Goal: Task Accomplishment & Management: Use online tool/utility

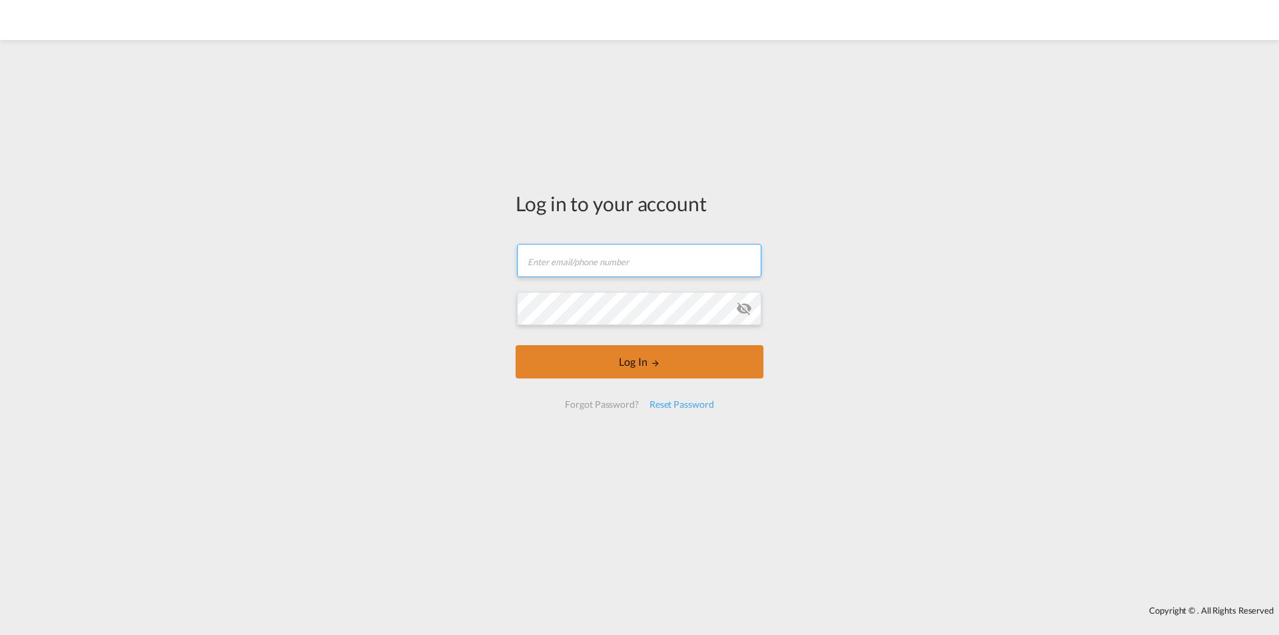
type input "[PERSON_NAME][EMAIL_ADDRESS][DOMAIN_NAME]"
click at [648, 357] on button "Log In" at bounding box center [639, 361] width 248 height 33
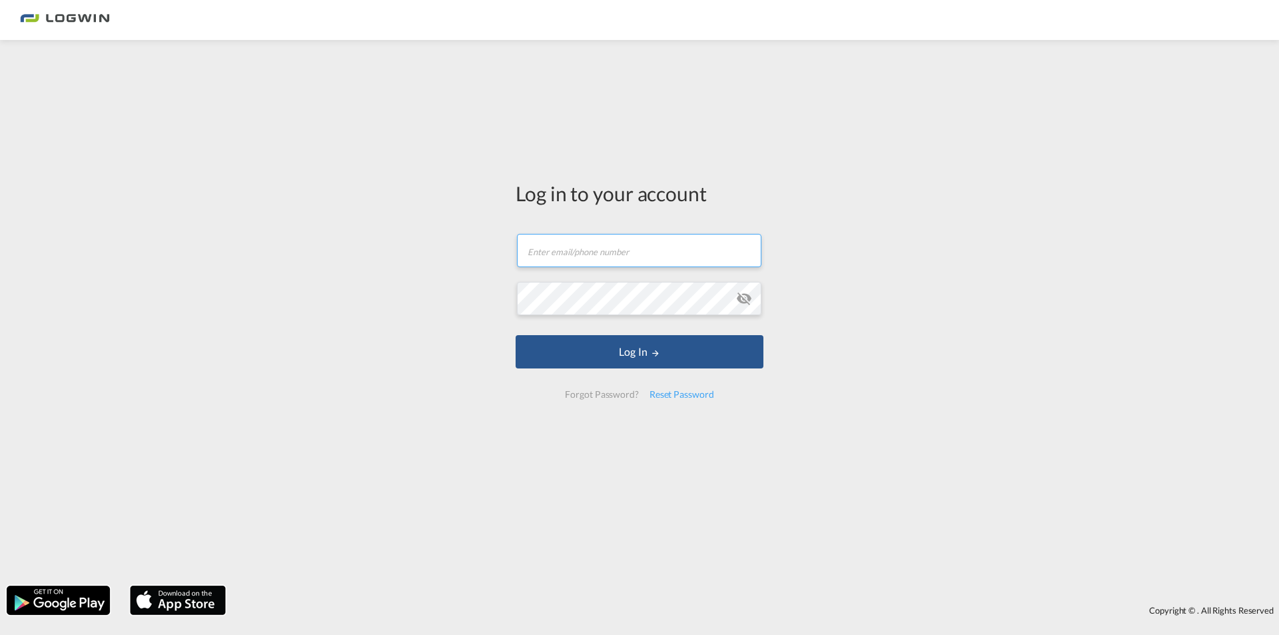
type input "[PERSON_NAME][EMAIL_ADDRESS][DOMAIN_NAME]"
click at [678, 360] on button "Log In" at bounding box center [639, 351] width 248 height 33
